Goal: Transaction & Acquisition: Purchase product/service

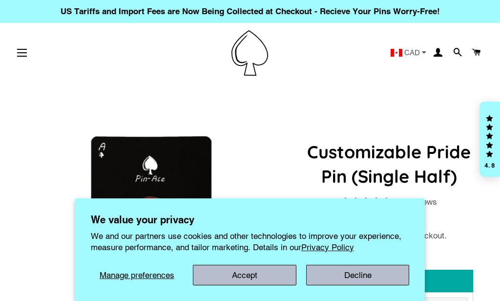
select select "**********"
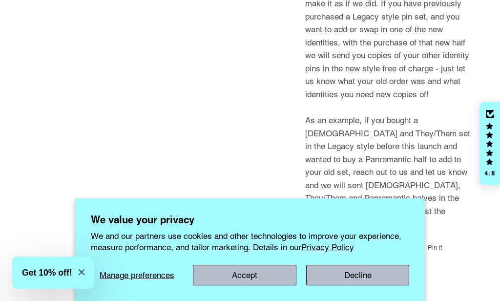
scroll to position [2028, 0]
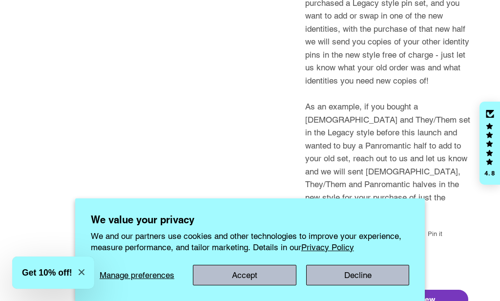
click at [362, 275] on button "Decline" at bounding box center [358, 275] width 104 height 21
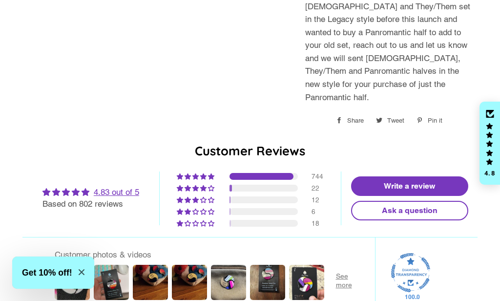
scroll to position [2127, 0]
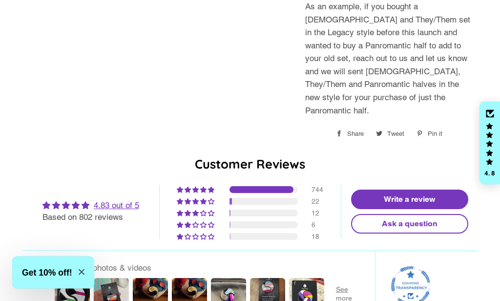
click at [190, 233] on div "2% (18) reviews with 1 star rating" at bounding box center [196, 236] width 39 height 7
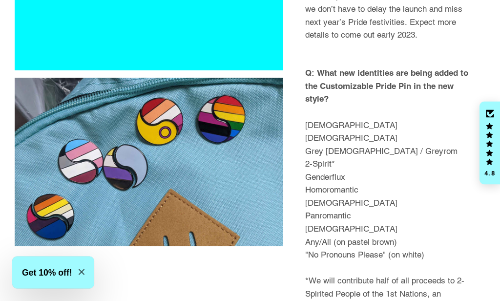
scroll to position [1223, 0]
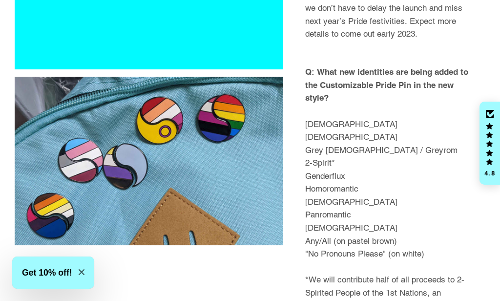
click at [333, 165] on p "Q: What new identities are being added to the Customizable Pride Pin in the new…" at bounding box center [389, 189] width 168 height 273
click at [334, 166] on p "Q: What new identities are being added to the Customizable Pride Pin in the new…" at bounding box center [389, 189] width 168 height 273
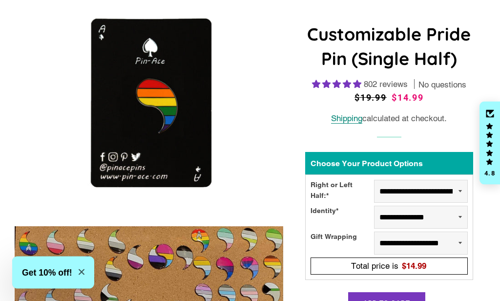
scroll to position [143, 0]
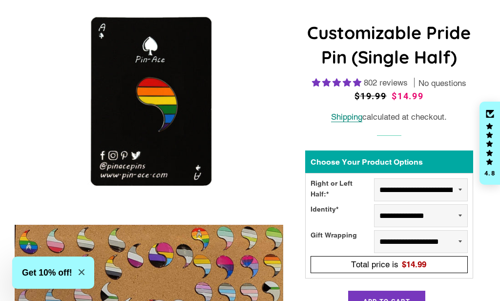
click at [451, 181] on select "**********" at bounding box center [421, 189] width 94 height 23
click at [449, 211] on select "**********" at bounding box center [421, 215] width 94 height 23
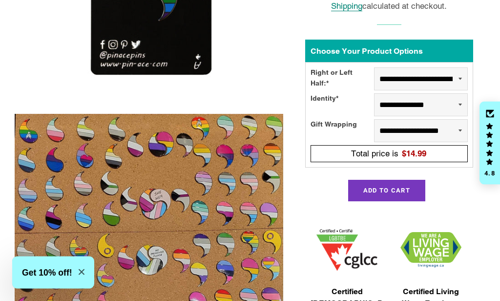
scroll to position [251, 0]
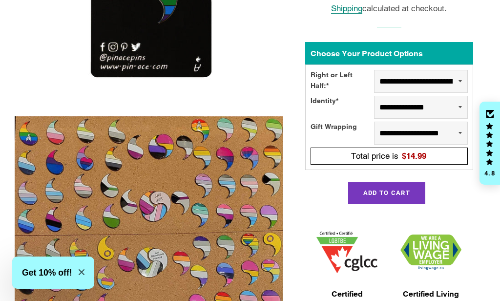
click at [420, 104] on select "**********" at bounding box center [421, 107] width 94 height 23
click at [443, 103] on select "**********" at bounding box center [421, 107] width 94 height 23
select select "**********"
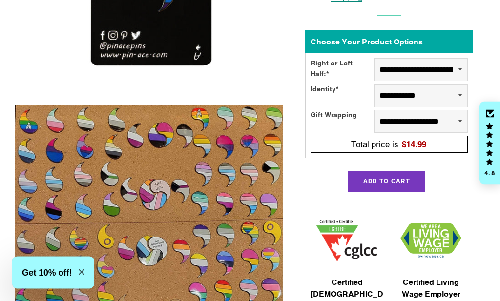
scroll to position [263, 0]
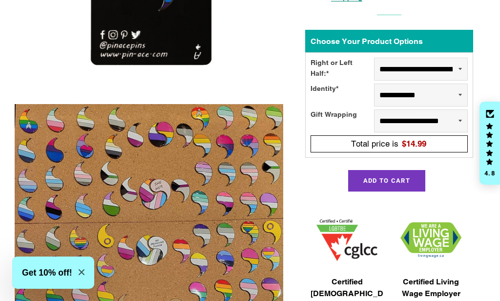
click at [439, 89] on select "**********" at bounding box center [421, 95] width 94 height 23
click at [442, 61] on select "**********" at bounding box center [421, 69] width 94 height 23
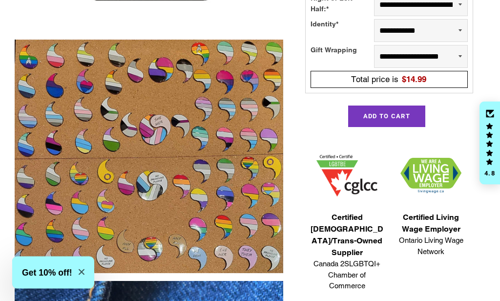
scroll to position [328, 0]
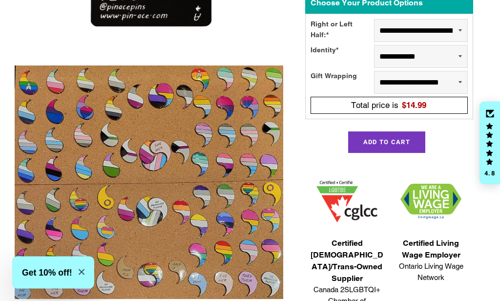
click at [442, 80] on select "**********" at bounding box center [421, 82] width 94 height 23
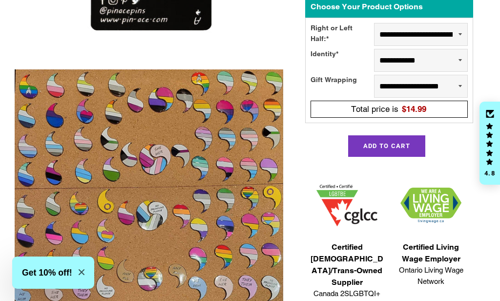
scroll to position [276, 0]
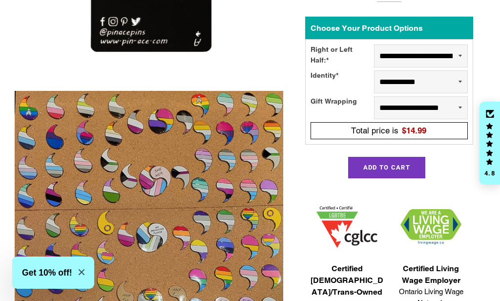
click at [447, 58] on select "**********" at bounding box center [421, 55] width 94 height 23
select select "**********"
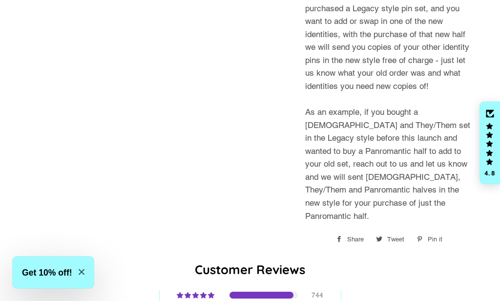
scroll to position [2021, 0]
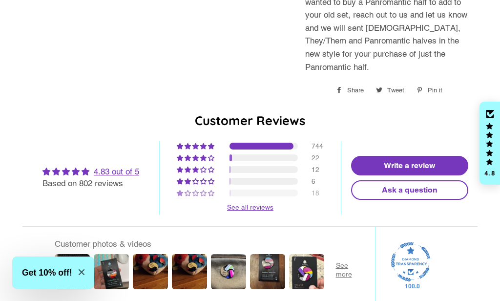
click at [193, 143] on span "93% (744) reviews with 5 star rating" at bounding box center [196, 146] width 8 height 6
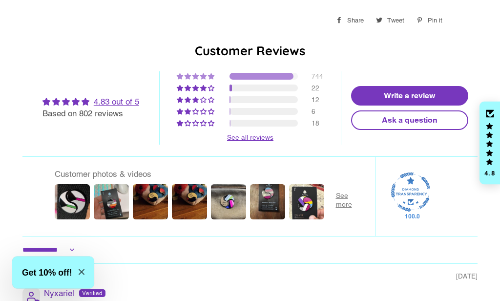
scroll to position [2241, 0]
click at [73, 182] on img at bounding box center [72, 201] width 39 height 39
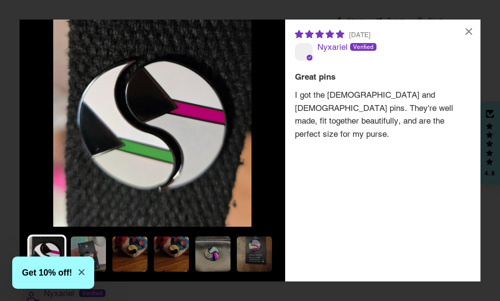
click at [100, 238] on img at bounding box center [88, 253] width 39 height 39
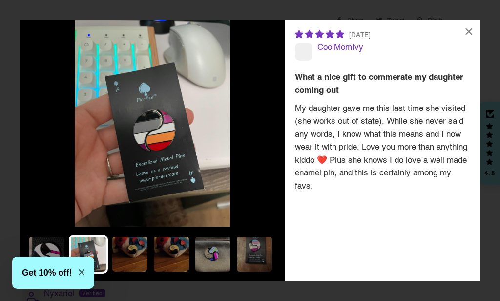
click at [130, 248] on img at bounding box center [129, 253] width 39 height 39
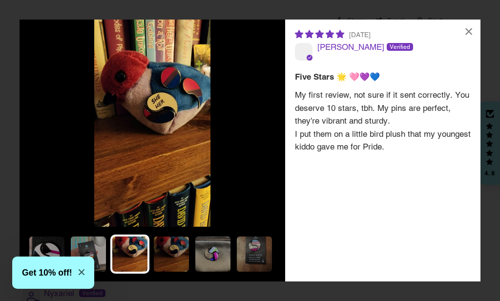
click at [172, 259] on img at bounding box center [171, 253] width 39 height 39
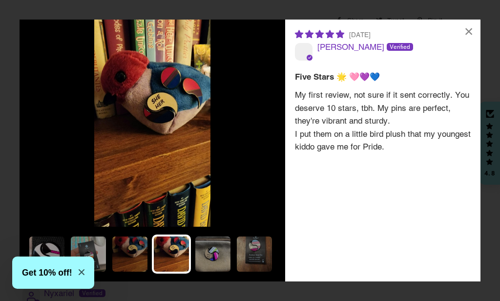
click at [201, 250] on img at bounding box center [212, 253] width 39 height 39
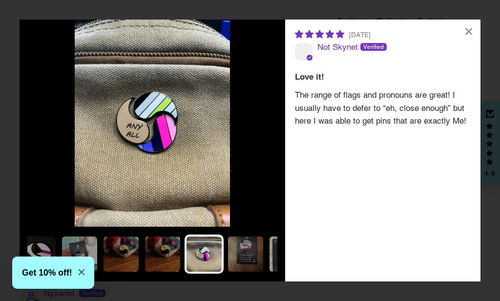
scroll to position [0, 9]
click at [158, 258] on img at bounding box center [162, 253] width 39 height 39
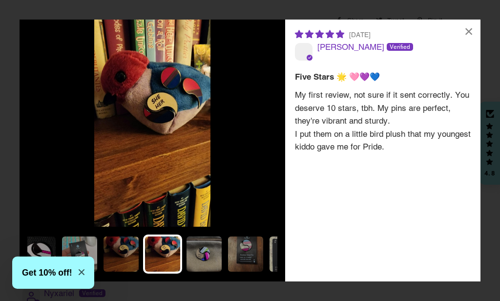
scroll to position [0, 0]
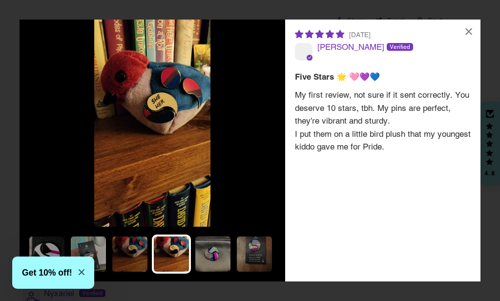
click at [135, 254] on img at bounding box center [129, 253] width 39 height 39
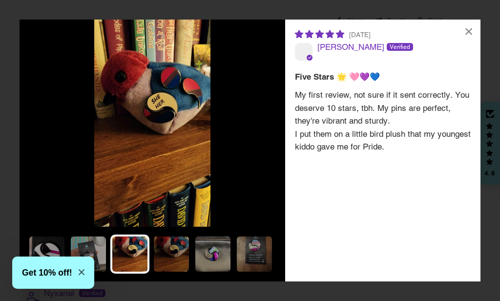
click at [216, 252] on img at bounding box center [212, 253] width 39 height 39
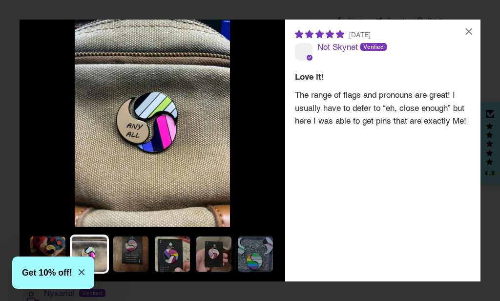
scroll to position [0, 127]
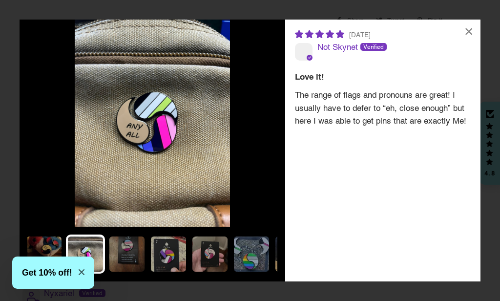
click at [119, 244] on img at bounding box center [126, 253] width 39 height 39
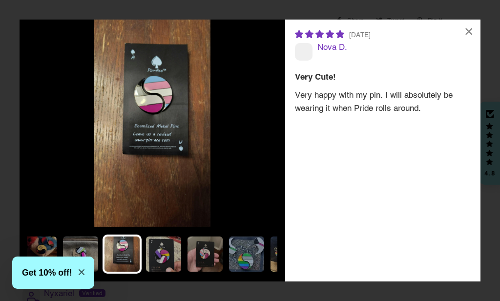
scroll to position [0, 139]
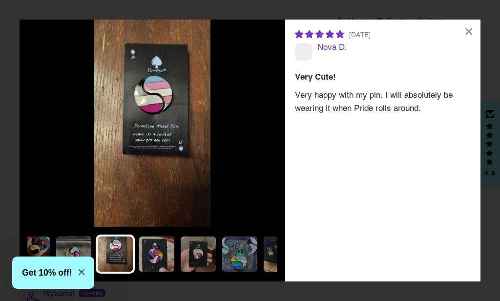
click at [162, 248] on img at bounding box center [156, 253] width 39 height 39
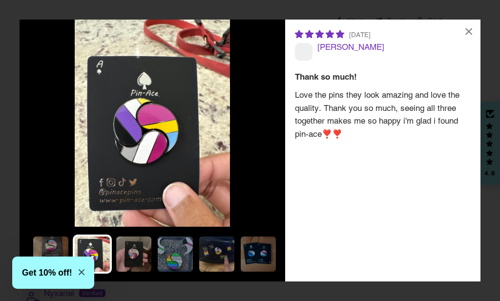
scroll to position [0, 203]
click at [144, 254] on img at bounding box center [134, 253] width 39 height 39
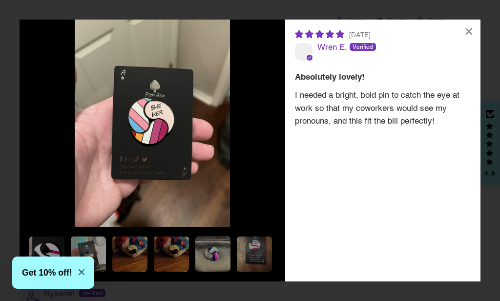
scroll to position [0, 141]
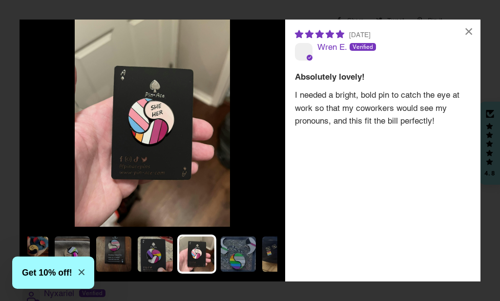
click at [219, 258] on img at bounding box center [238, 253] width 39 height 39
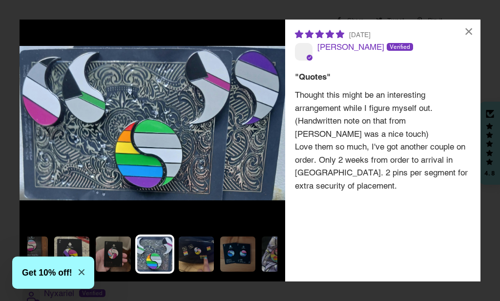
click at [127, 252] on img at bounding box center [113, 253] width 39 height 39
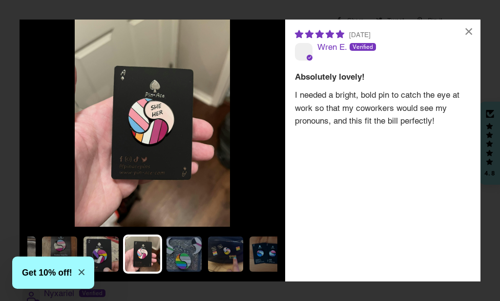
scroll to position [0, 191]
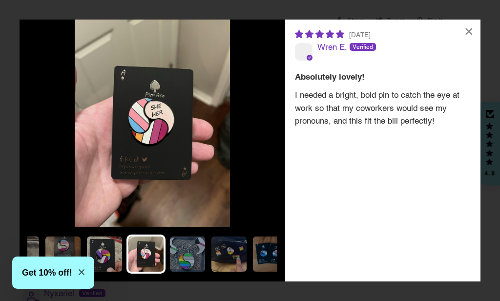
click at [184, 248] on img at bounding box center [187, 253] width 39 height 39
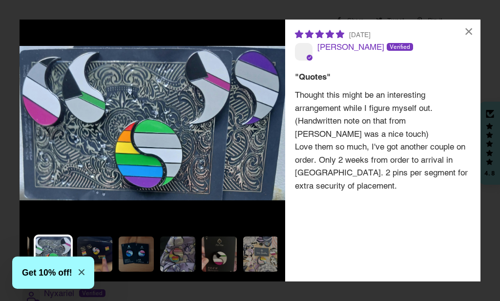
scroll to position [0, 331]
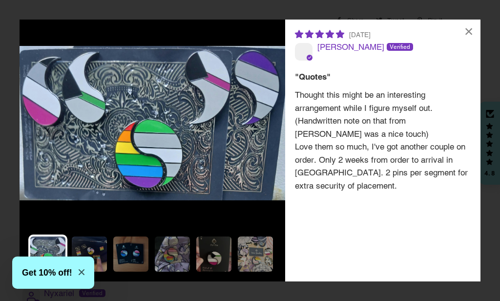
click at [84, 271] on icon "Close modal" at bounding box center [82, 272] width 6 height 6
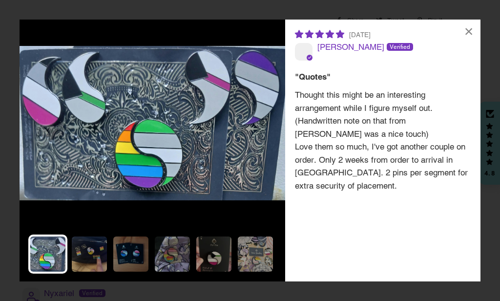
click at [80, 257] on img at bounding box center [89, 253] width 39 height 39
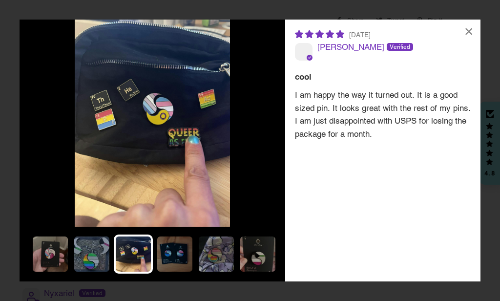
scroll to position [0, 290]
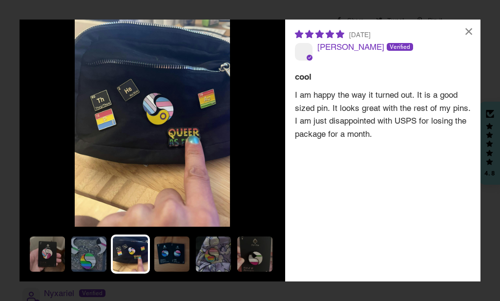
click at [172, 255] on img at bounding box center [171, 253] width 39 height 39
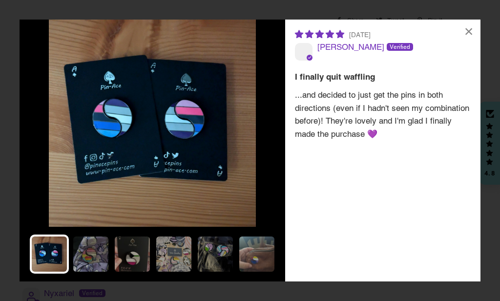
scroll to position [0, 417]
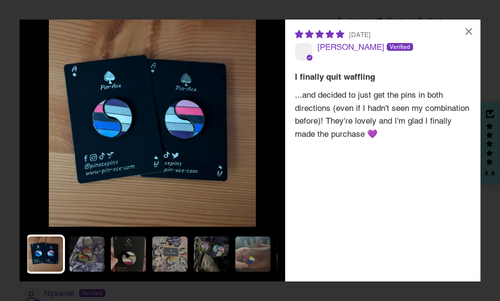
click at [83, 258] on img at bounding box center [86, 253] width 39 height 39
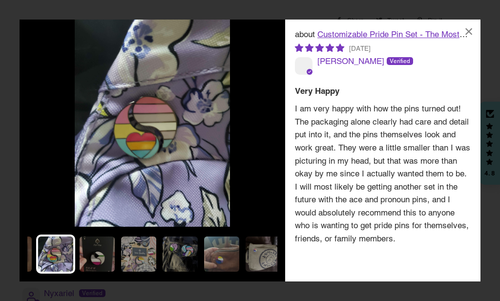
scroll to position [0, 451]
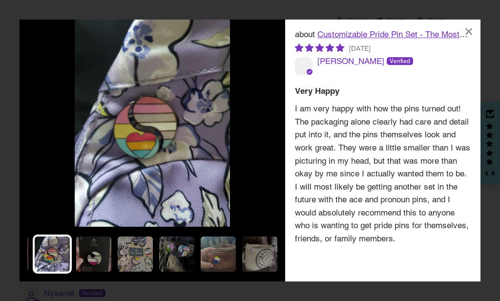
click at [107, 258] on img at bounding box center [93, 253] width 39 height 39
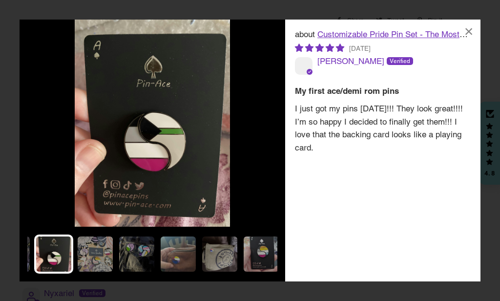
scroll to position [0, 492]
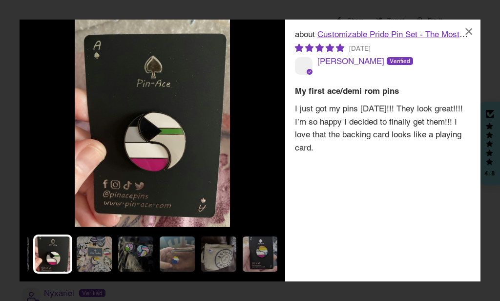
click at [97, 261] on img at bounding box center [94, 253] width 39 height 39
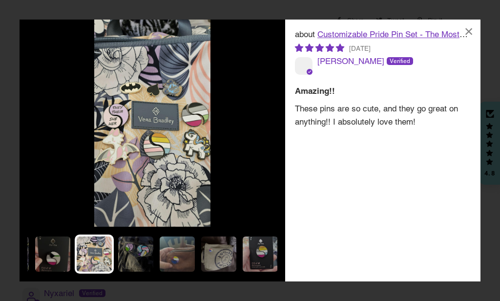
scroll to position [0, 375]
